Goal: Transaction & Acquisition: Purchase product/service

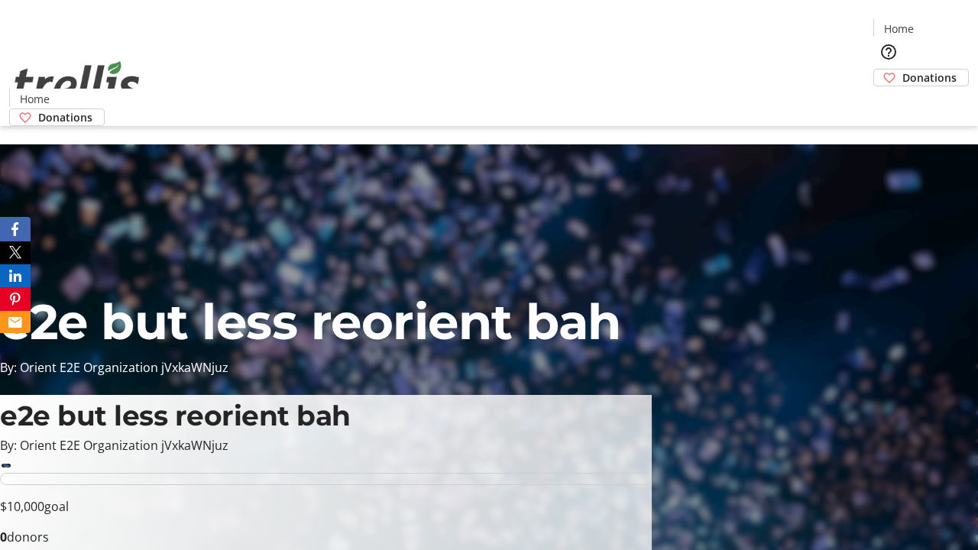
click at [902, 70] on span "Donations" at bounding box center [929, 78] width 54 height 16
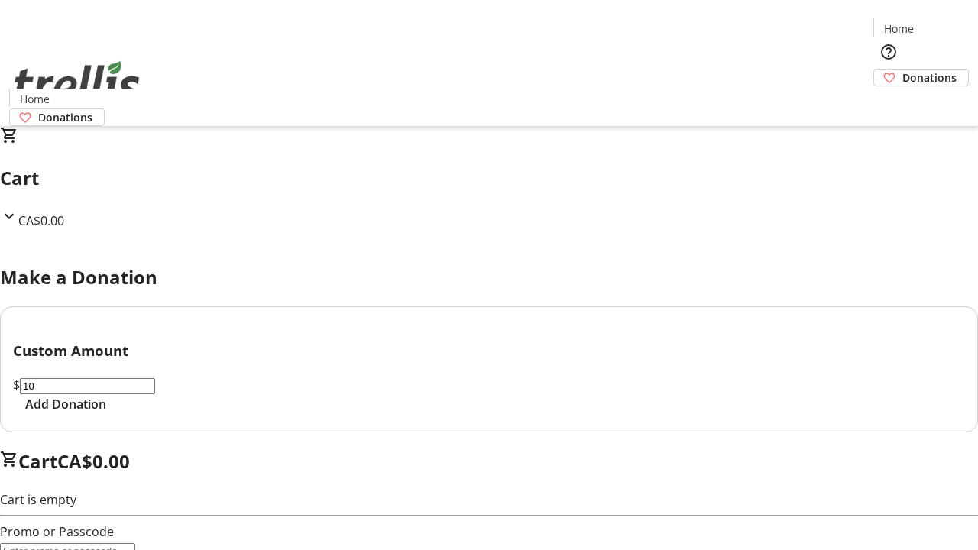
click at [106, 413] on span "Add Donation" at bounding box center [65, 404] width 81 height 18
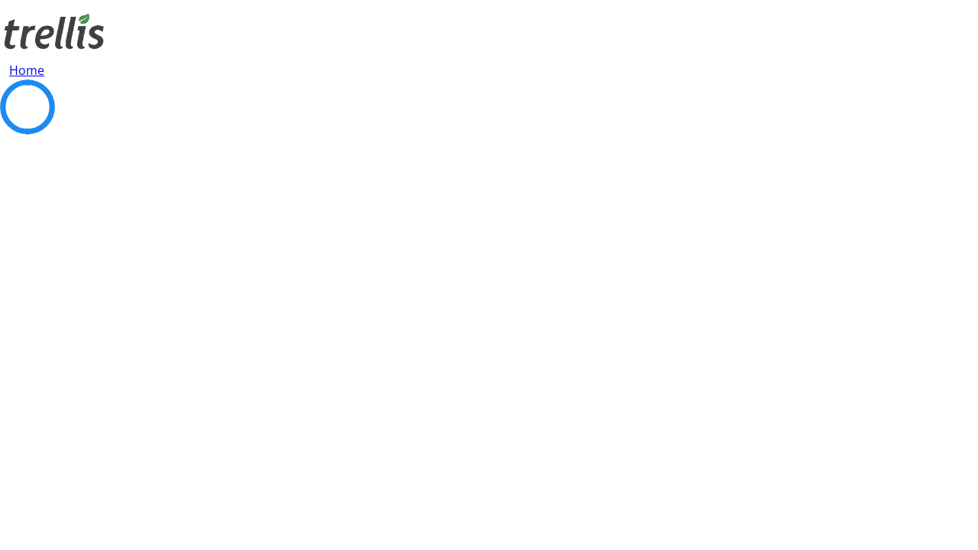
select select "CA"
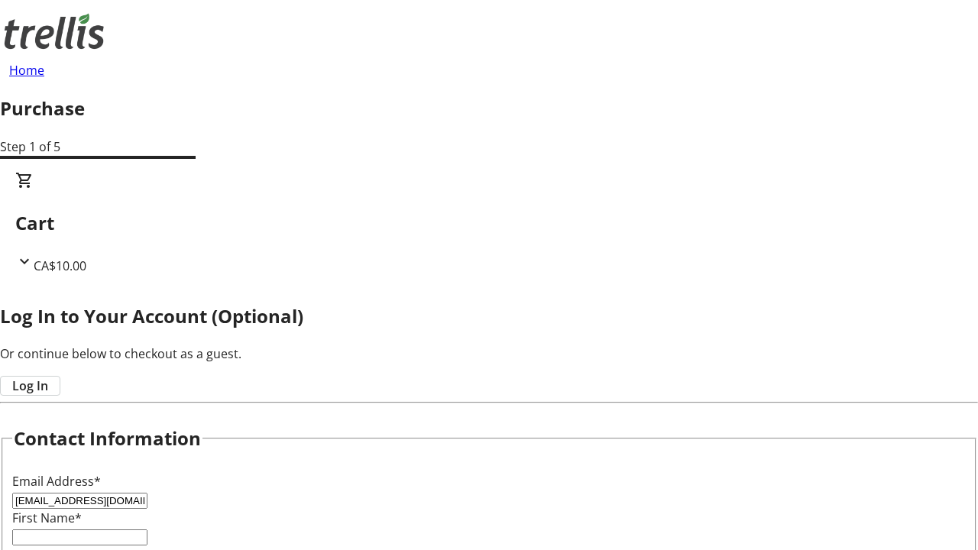
type input "[EMAIL_ADDRESS][DOMAIN_NAME]"
type input "[DEMOGRAPHIC_DATA]"
type input "[PERSON_NAME]"
type input "[STREET_ADDRESS][PERSON_NAME]"
type input "Kelowna"
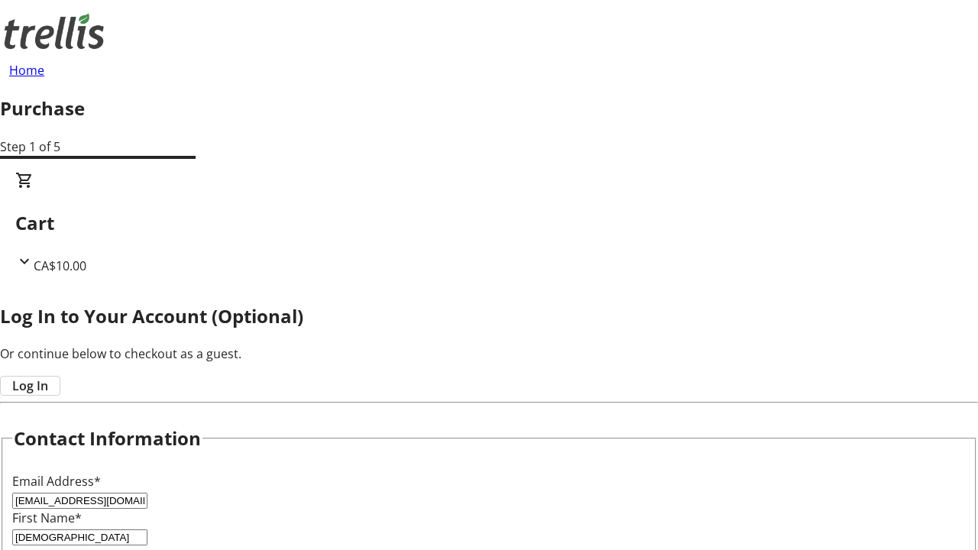
select select "BC"
type input "Kelowna"
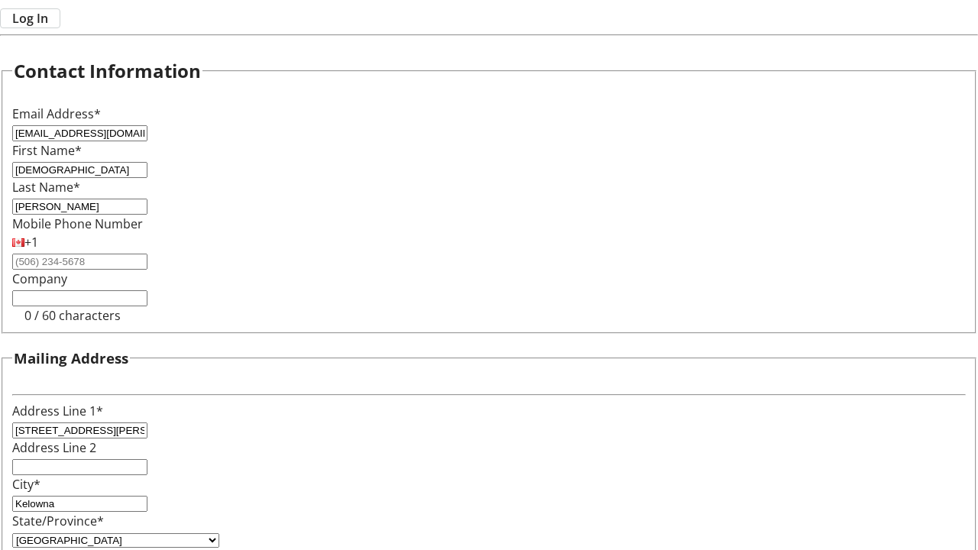
type input "V1Y 0C2"
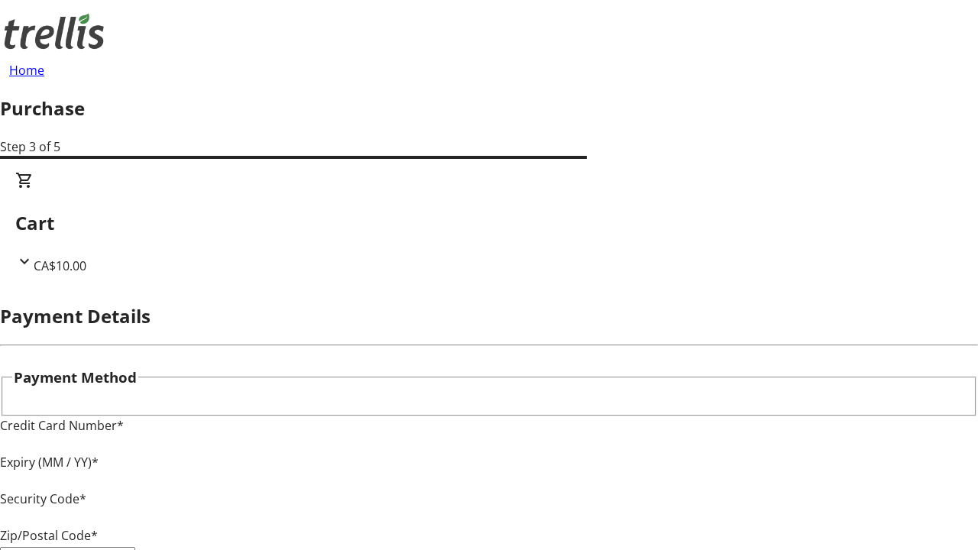
type input "V1Y 0C2"
